Goal: Task Accomplishment & Management: Use online tool/utility

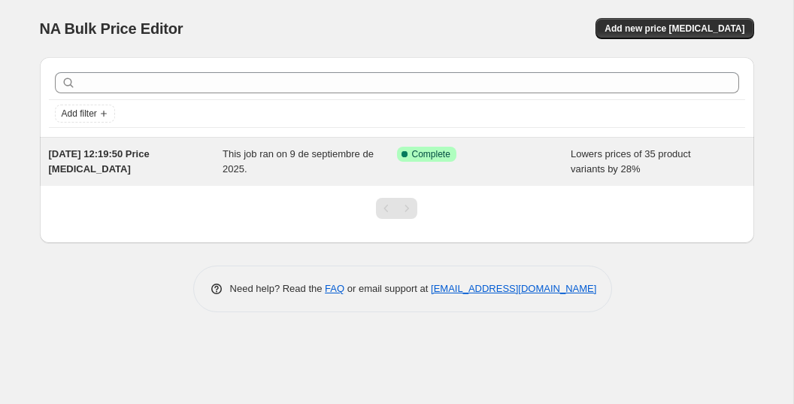
click at [187, 161] on div "9 sept 2025, 12:19:50 Price change job" at bounding box center [136, 162] width 174 height 30
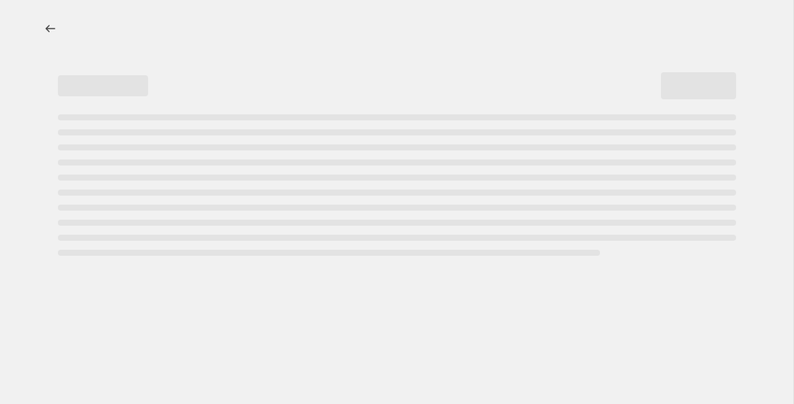
select select "percentage"
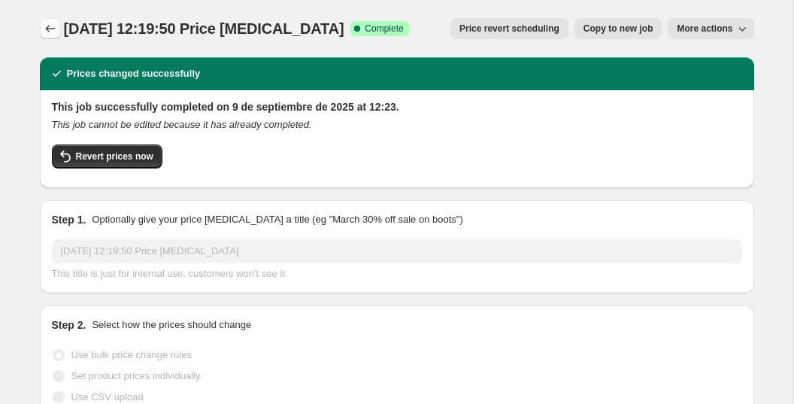
click at [56, 33] on icon "Price change jobs" at bounding box center [50, 28] width 15 height 15
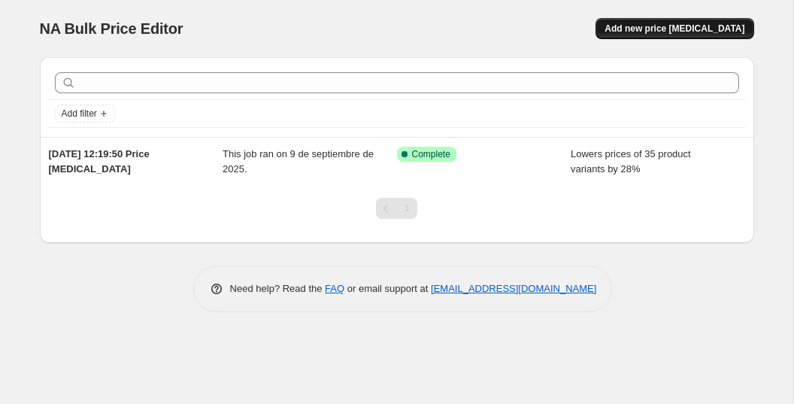
click at [648, 33] on span "Add new price change job" at bounding box center [674, 29] width 140 height 12
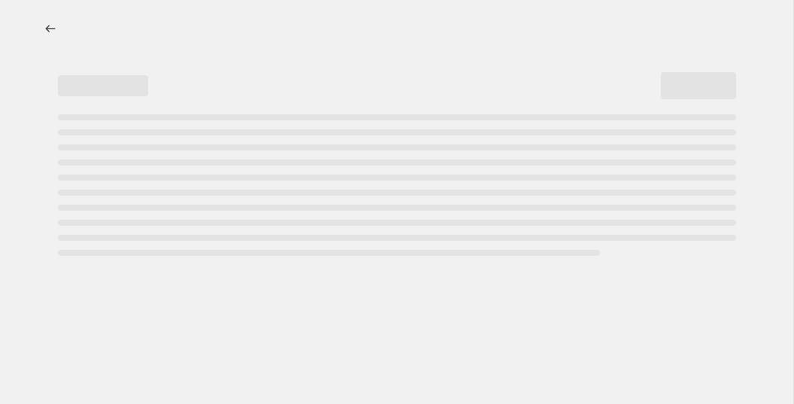
select select "percentage"
